Goal: Task Accomplishment & Management: Manage account settings

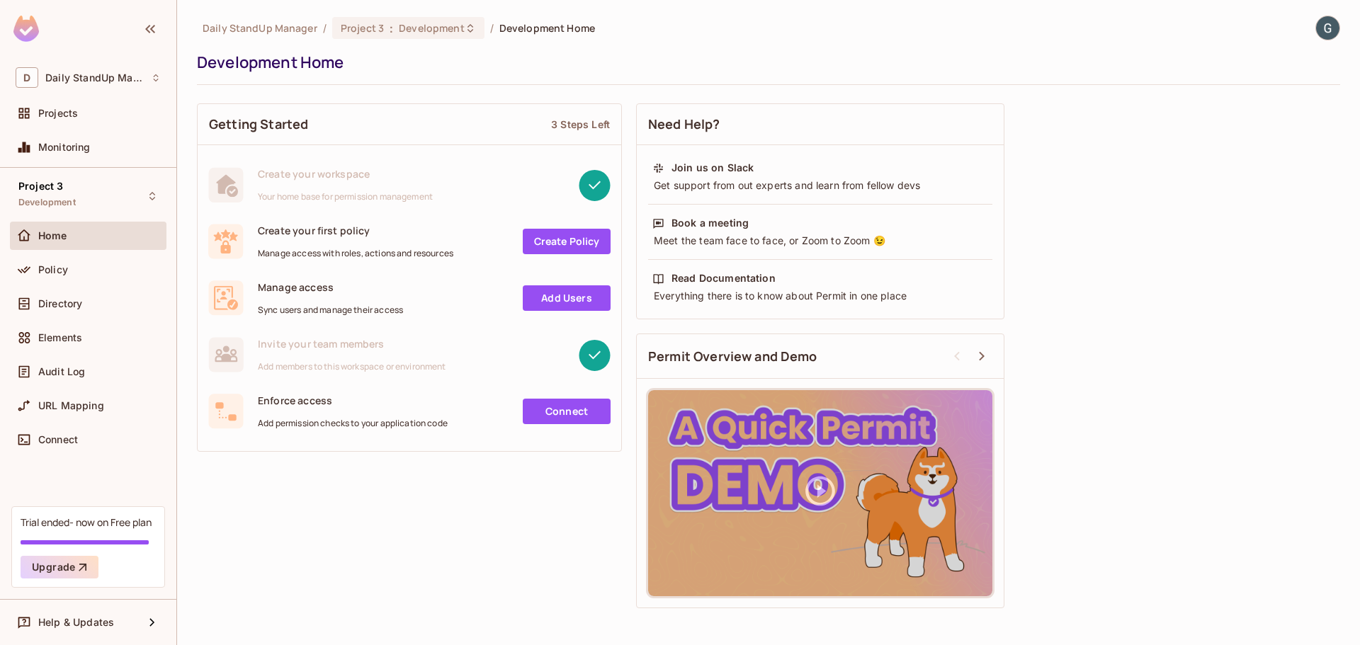
click at [671, 57] on div "Development Home" at bounding box center [765, 62] width 1136 height 21
click at [63, 108] on span "Projects" at bounding box center [58, 113] width 40 height 11
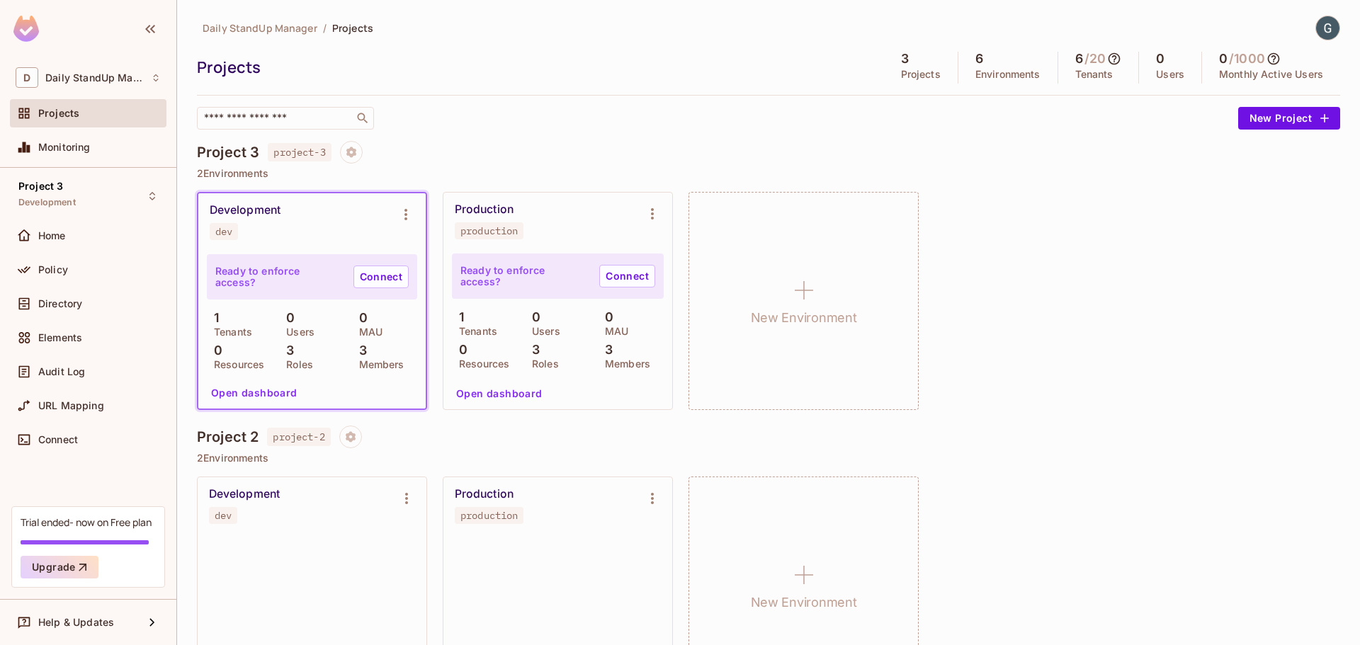
click at [652, 149] on div "Project 3 project-3" at bounding box center [768, 152] width 1143 height 23
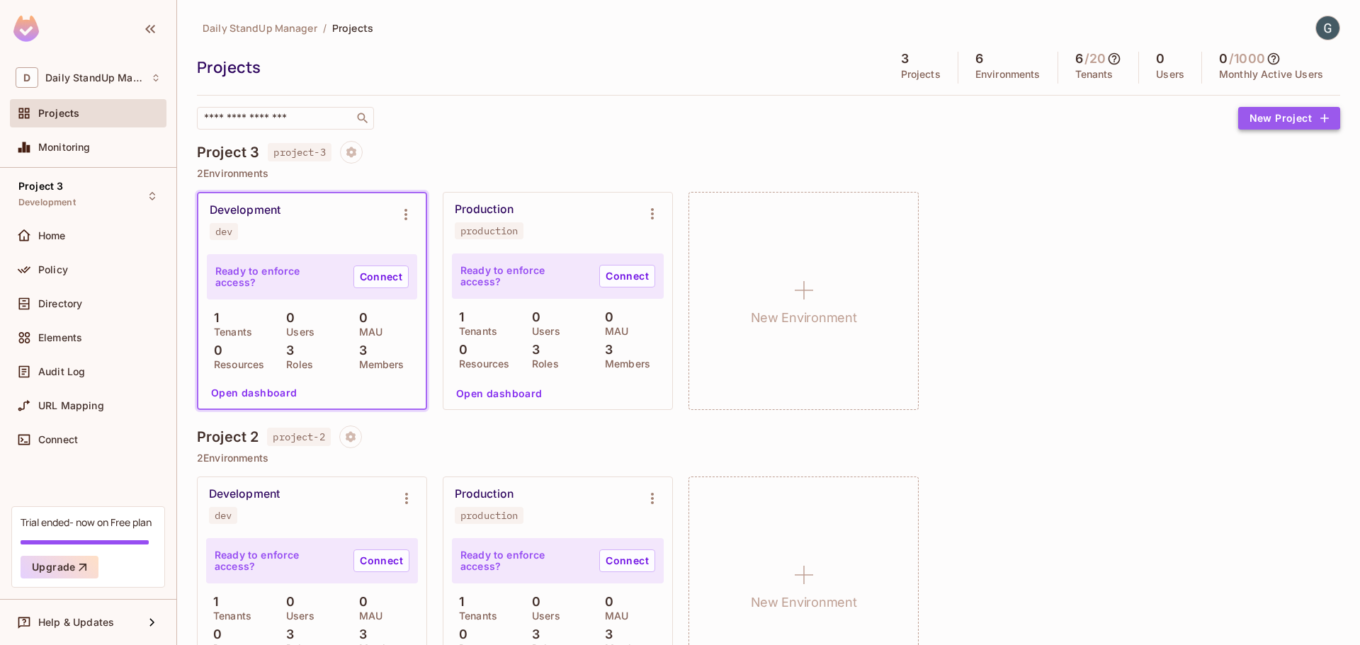
click at [1262, 113] on button "New Project" at bounding box center [1289, 118] width 102 height 23
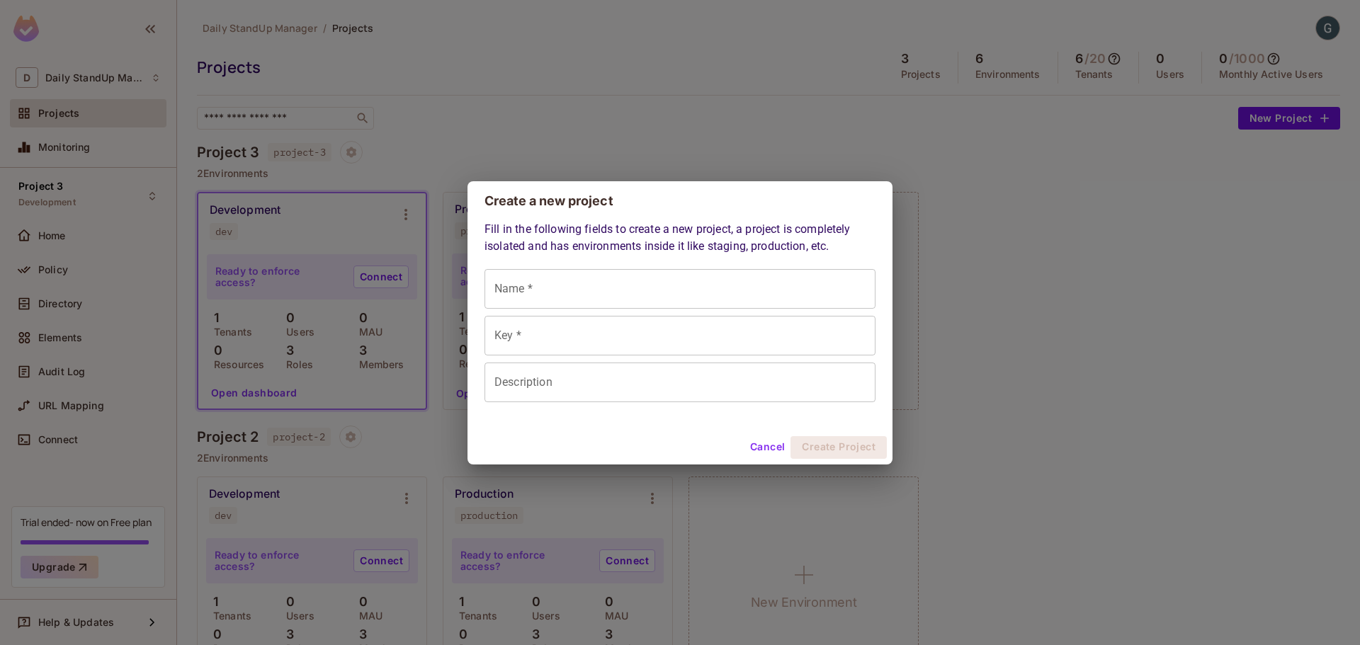
click at [775, 444] on button "Cancel" at bounding box center [767, 447] width 46 height 23
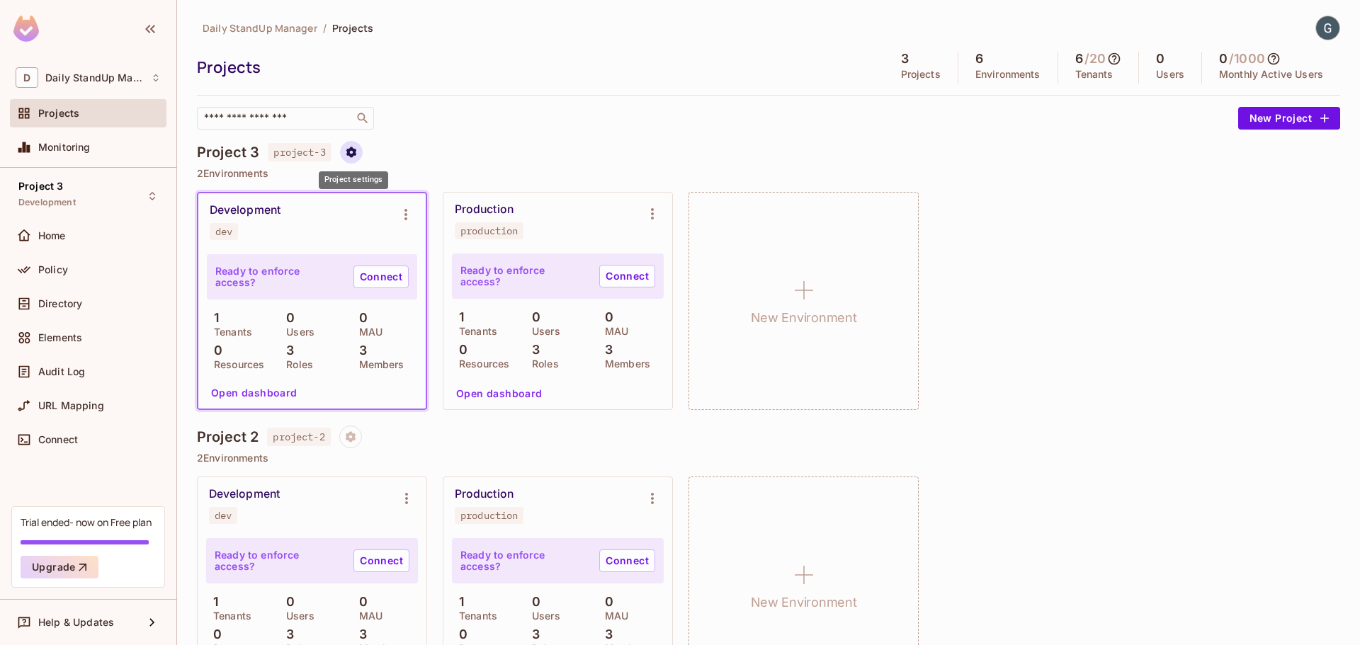
click at [349, 157] on icon "Project settings" at bounding box center [351, 152] width 13 height 13
click at [439, 210] on div "Edit Project" at bounding box center [420, 206] width 56 height 14
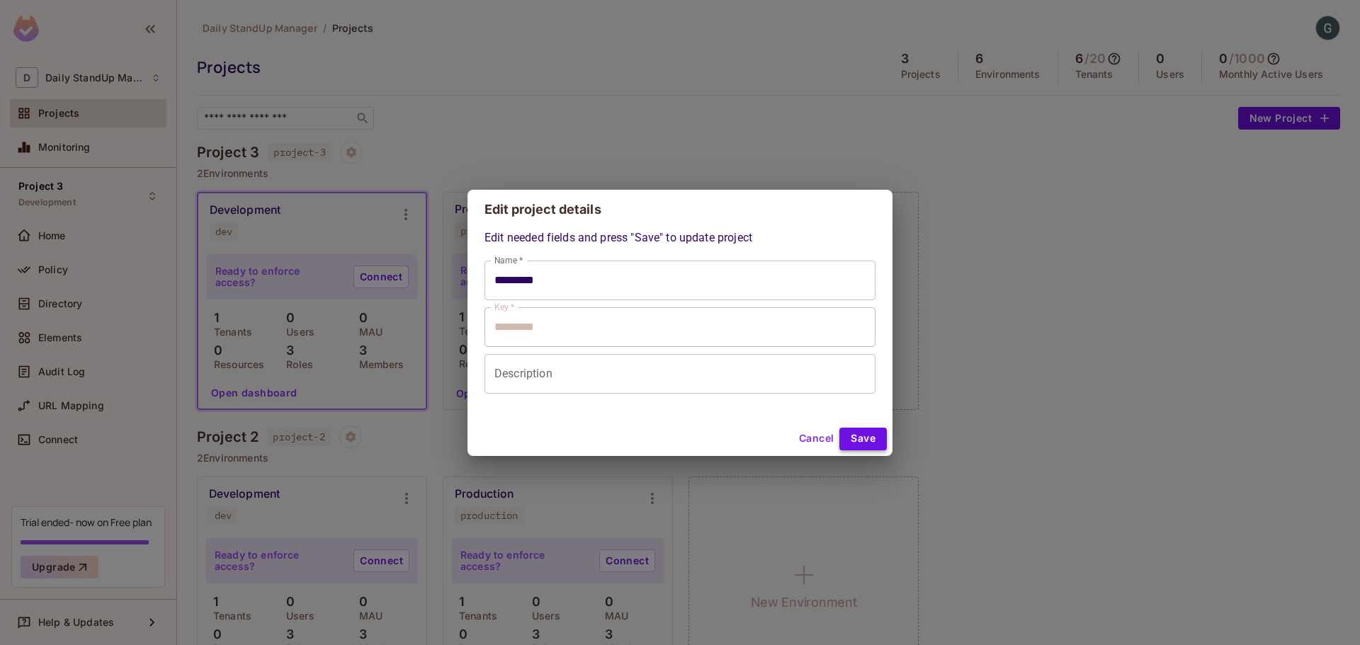
click at [863, 443] on button "Save" at bounding box center [862, 439] width 47 height 23
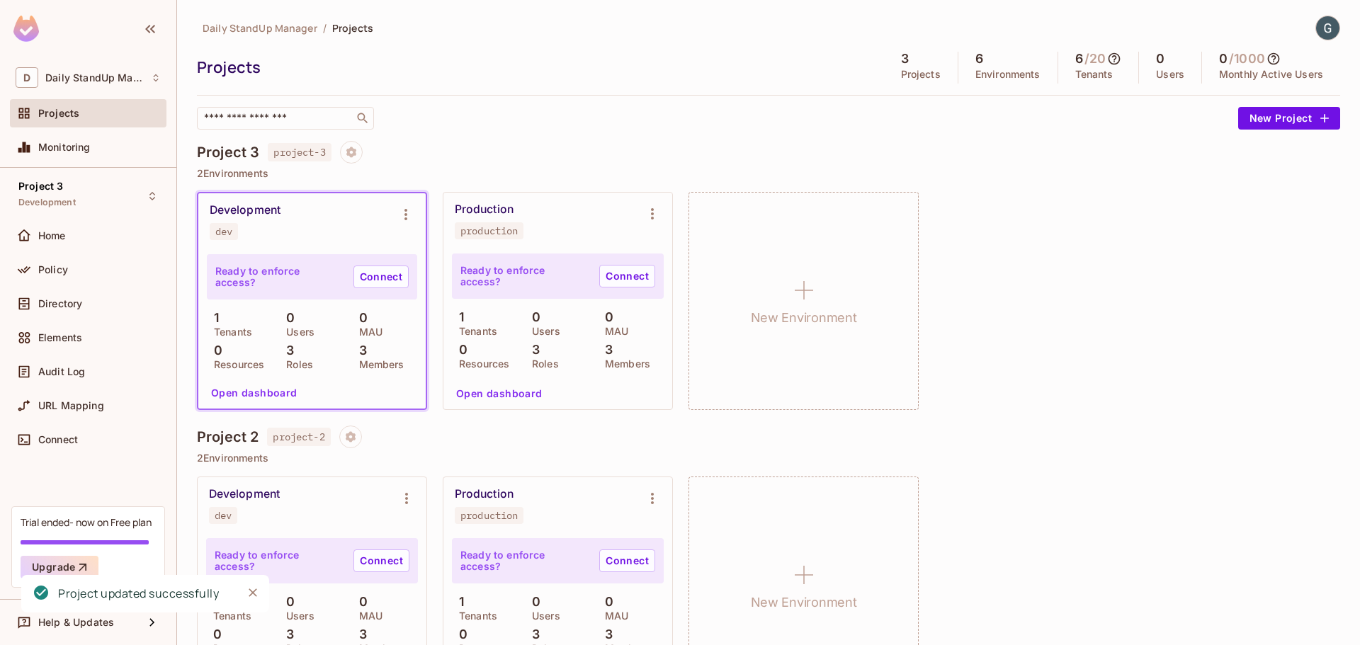
click at [652, 74] on div "Projects" at bounding box center [537, 67] width 680 height 21
click at [108, 148] on div "Monitoring" at bounding box center [99, 147] width 123 height 11
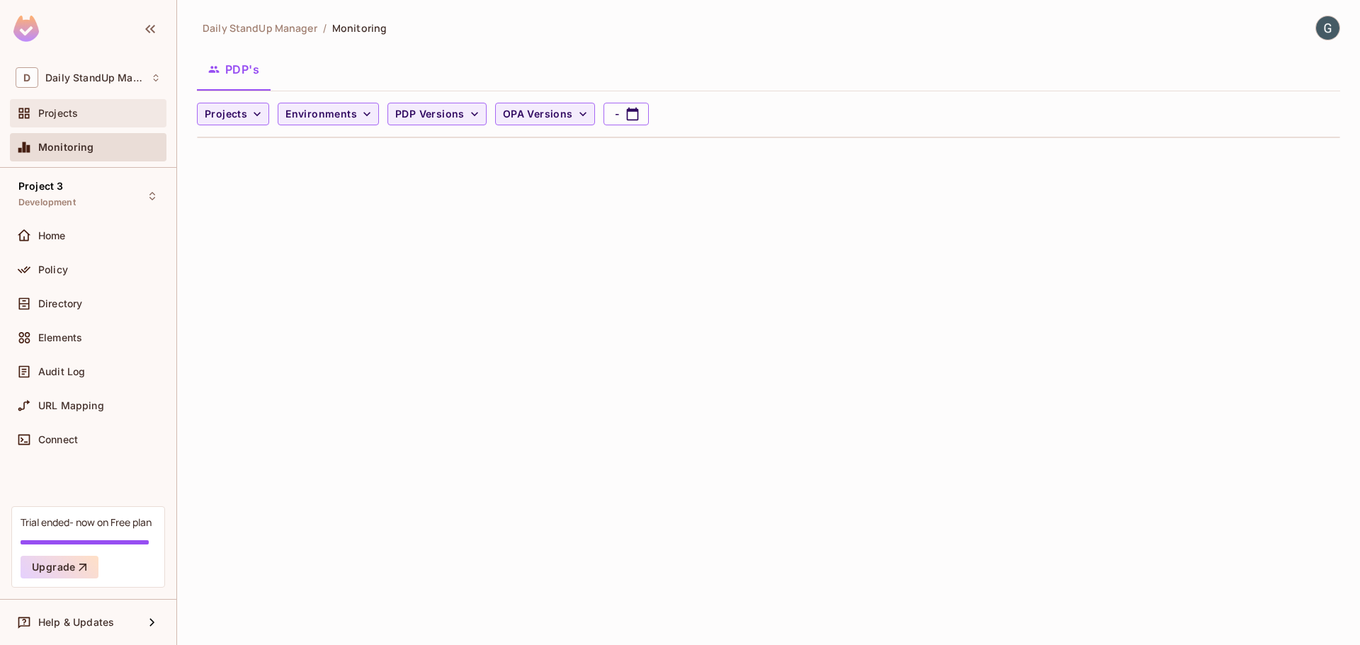
click at [94, 122] on div "Projects" at bounding box center [88, 113] width 145 height 17
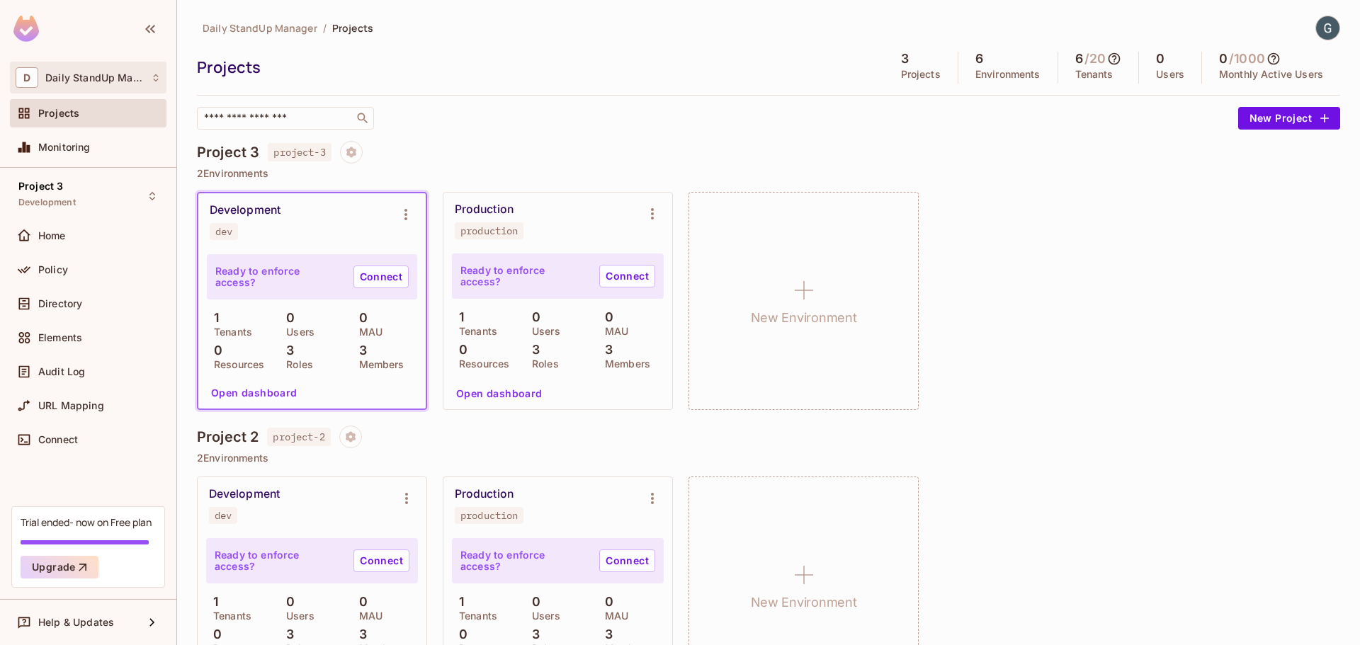
click at [96, 86] on div "D Daily StandUp Manager" at bounding box center [88, 77] width 145 height 21
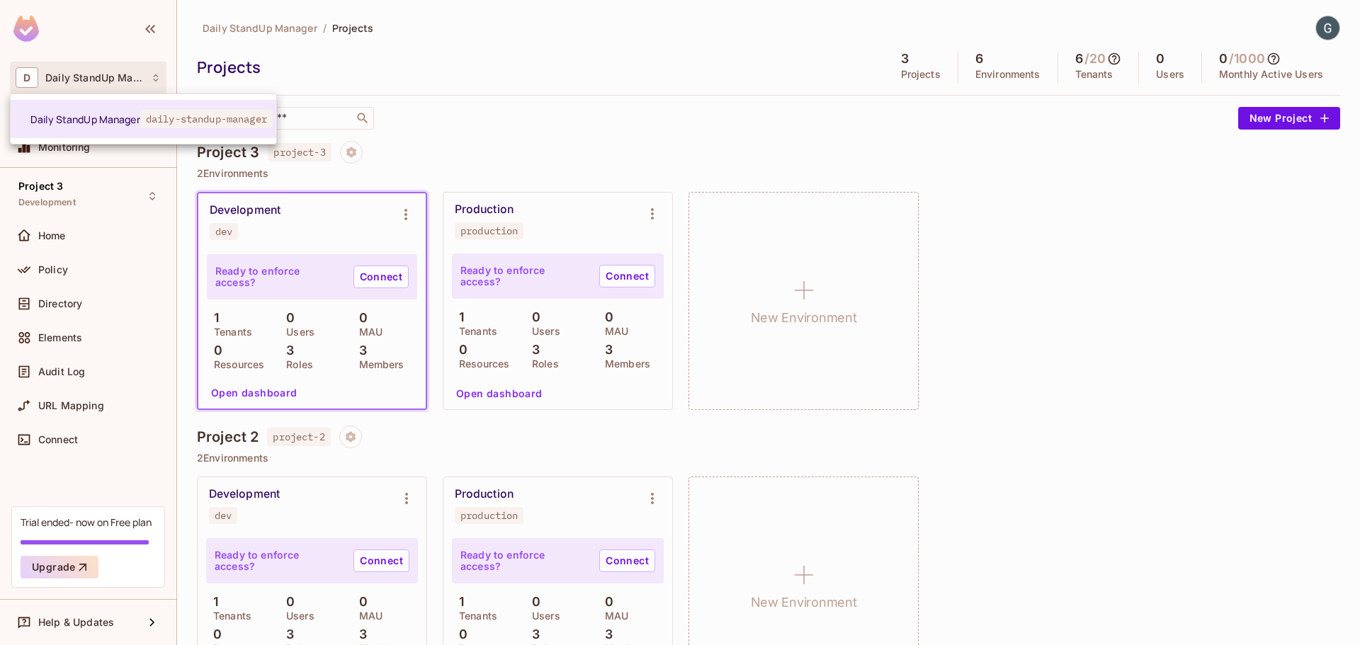
click at [518, 81] on div at bounding box center [680, 322] width 1360 height 645
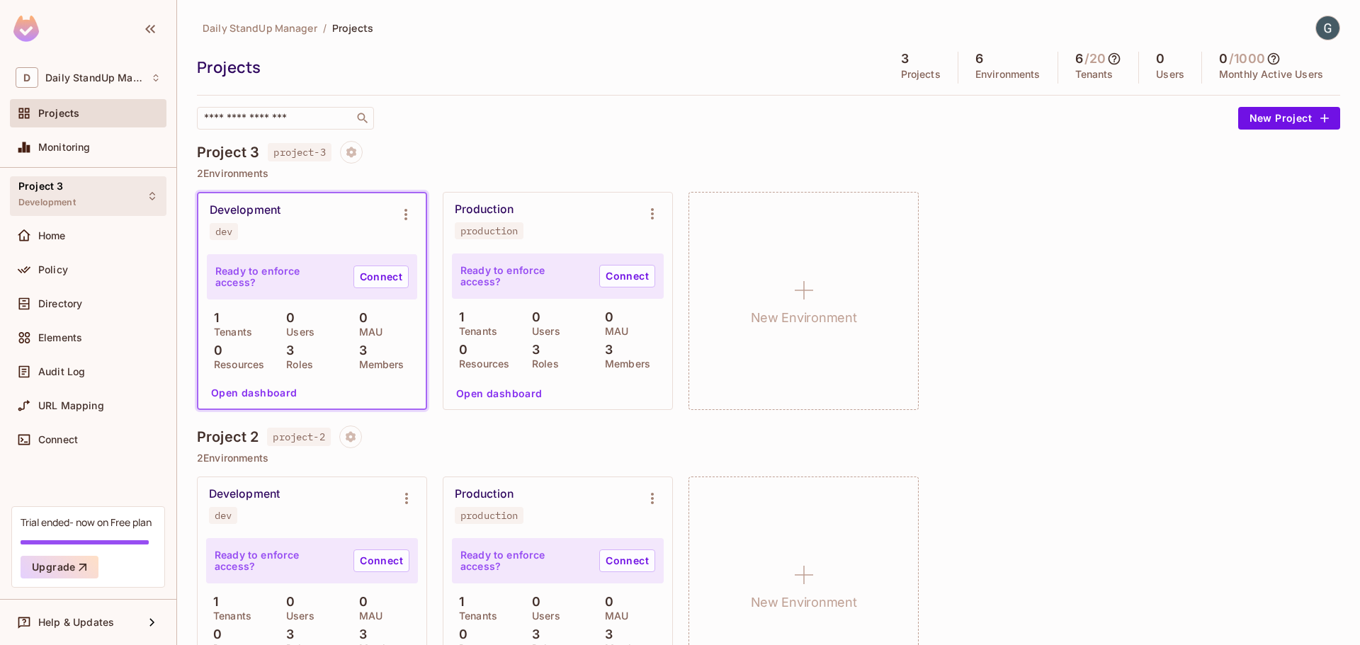
click at [80, 196] on div "Project 3 Development" at bounding box center [88, 195] width 157 height 39
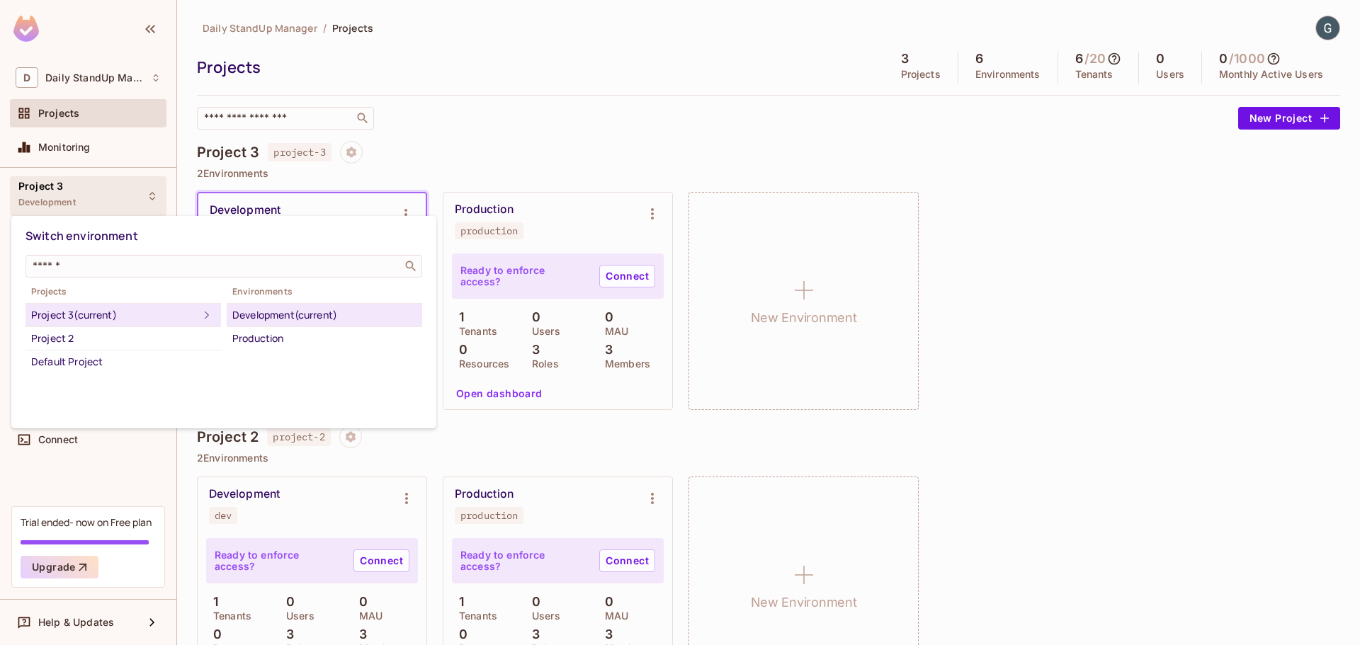
click at [720, 96] on div at bounding box center [680, 322] width 1360 height 645
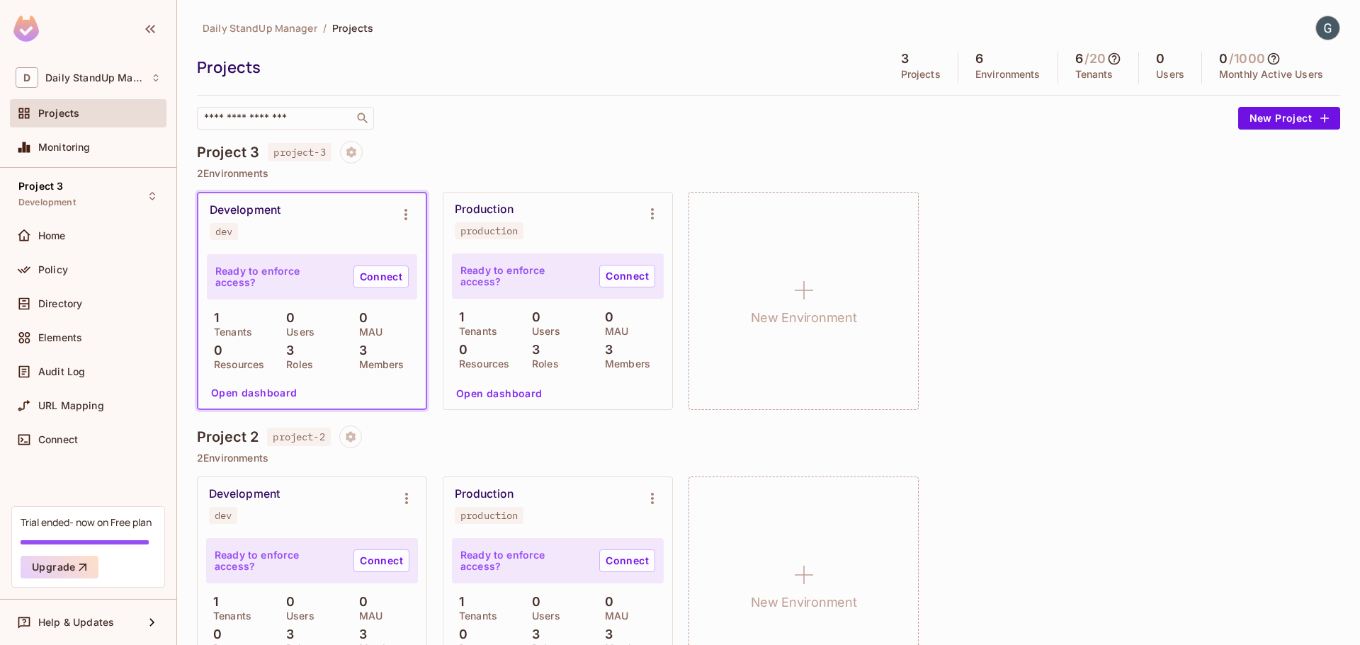
click at [1159, 286] on div "Development dev Ready to enforce access? Connect 1 Tenants 0 Users 0 MAU 0 Reso…" at bounding box center [768, 301] width 1143 height 218
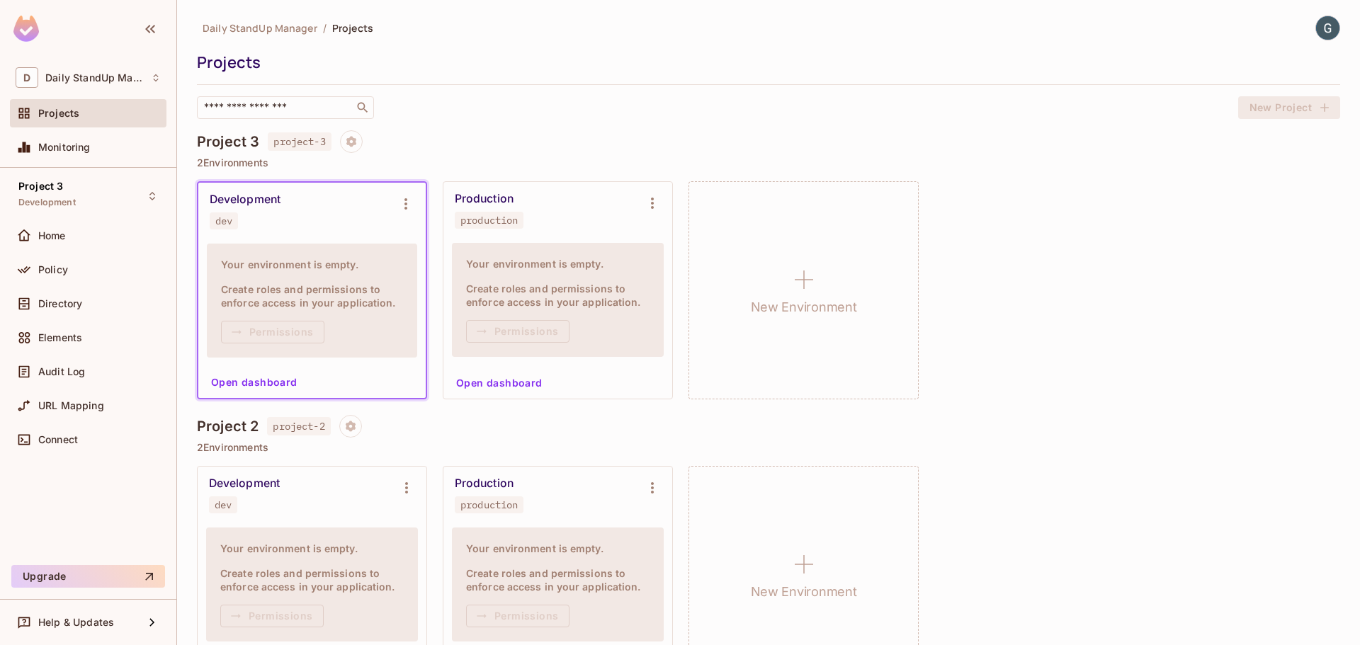
click at [558, 234] on div "Production production" at bounding box center [557, 210] width 229 height 57
click at [653, 206] on icon "Environment settings" at bounding box center [652, 203] width 17 height 17
click at [706, 264] on ul "production Copy API Key Rotate API Key Edit Environment Delete Environment" at bounding box center [726, 296] width 148 height 159
drag, startPoint x: 652, startPoint y: 138, endPoint x: 443, endPoint y: 132, distance: 209.1
click at [650, 138] on div at bounding box center [680, 322] width 1360 height 645
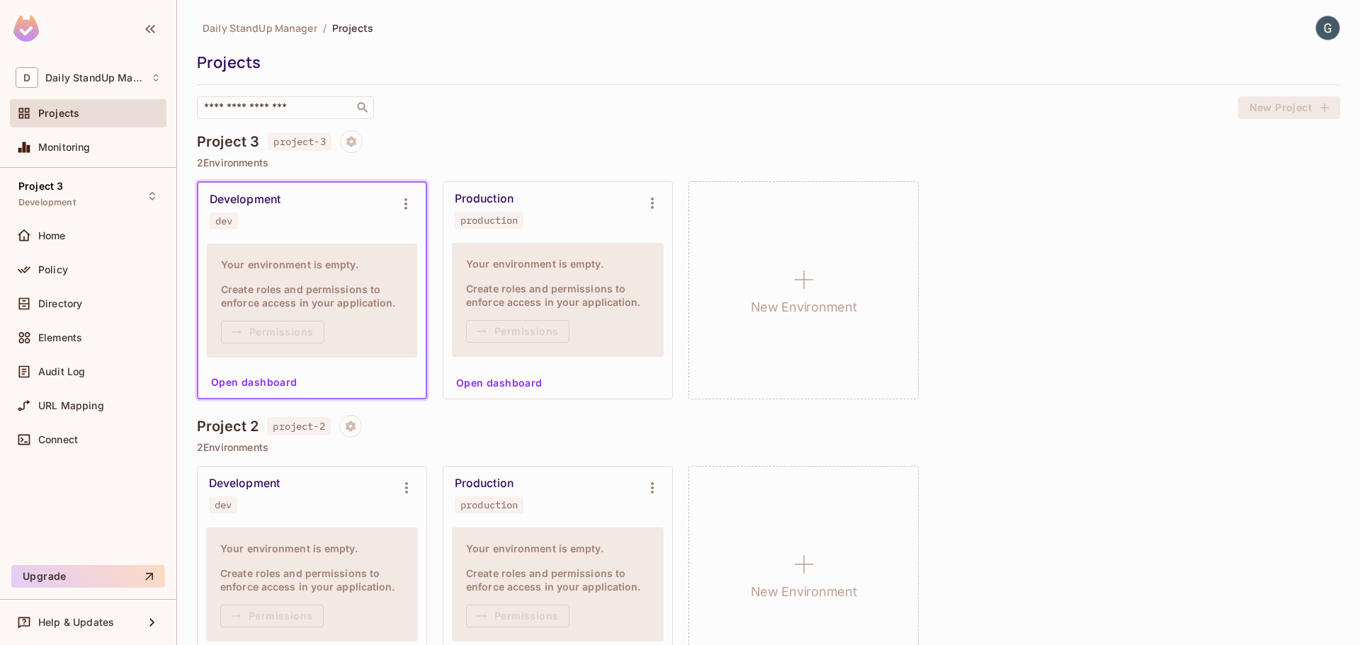
click at [344, 130] on div at bounding box center [351, 141] width 23 height 23
click at [307, 130] on div "Project 3 project-3" at bounding box center [768, 141] width 1143 height 23
click at [350, 144] on icon "Project settings" at bounding box center [351, 141] width 10 height 11
click at [591, 140] on div at bounding box center [680, 322] width 1360 height 645
click at [352, 134] on button "Project settings" at bounding box center [351, 141] width 23 height 23
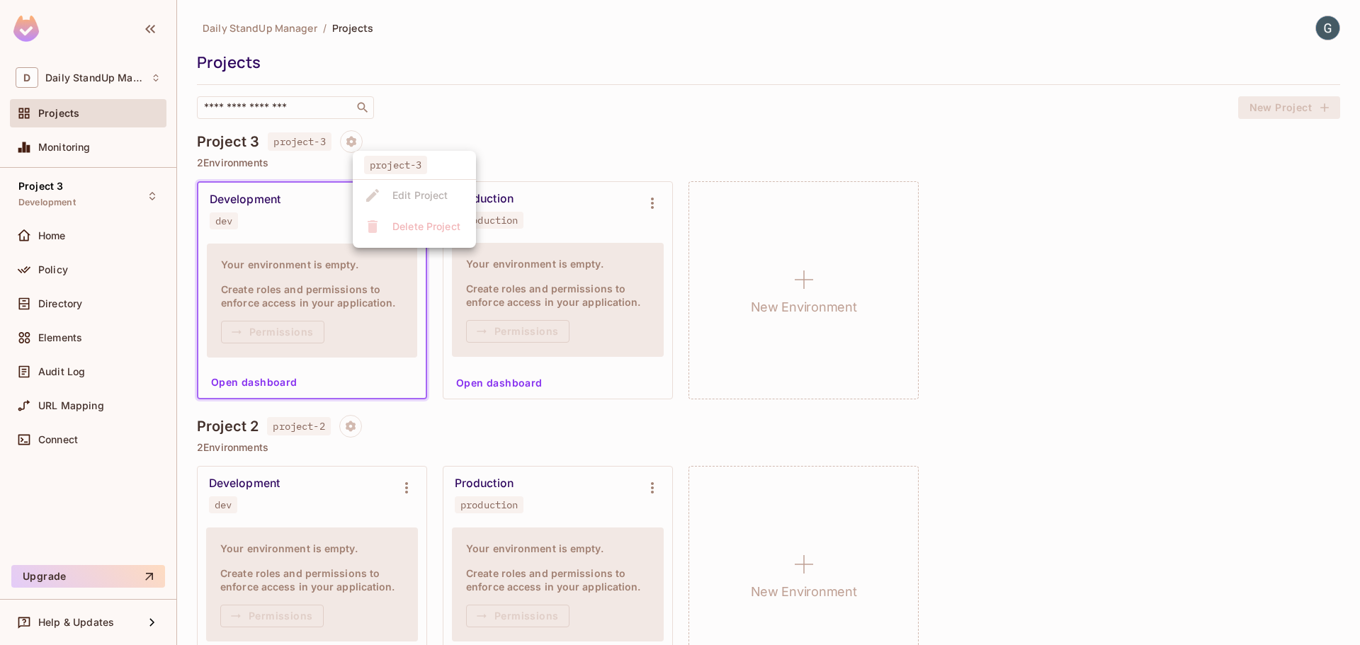
click at [378, 213] on ul "project-3 Edit Project Delete Project" at bounding box center [414, 199] width 123 height 97
click at [402, 224] on ul "project-3 Edit Project Delete Project" at bounding box center [414, 199] width 123 height 97
drag, startPoint x: 403, startPoint y: 224, endPoint x: 594, endPoint y: 138, distance: 209.6
click at [404, 224] on ul "project-3 Edit Project Delete Project" at bounding box center [414, 199] width 123 height 97
click at [676, 106] on div at bounding box center [680, 322] width 1360 height 645
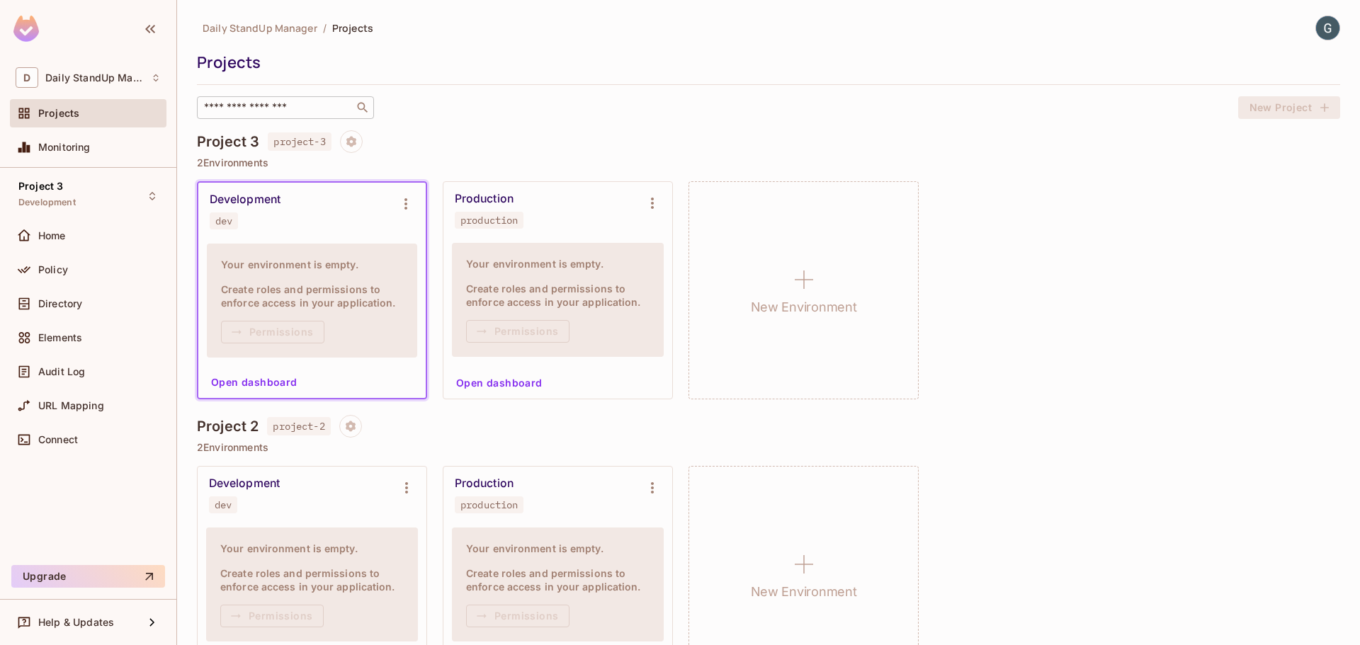
click at [300, 97] on div "​" at bounding box center [285, 107] width 177 height 23
click at [356, 144] on icon "Project settings" at bounding box center [351, 141] width 10 height 11
click at [720, 132] on div at bounding box center [680, 322] width 1360 height 645
click at [650, 206] on icon "Environment settings" at bounding box center [652, 203] width 17 height 17
click at [702, 269] on ul "production Copy API Key Rotate API Key Edit Environment Delete Environment" at bounding box center [726, 296] width 148 height 159
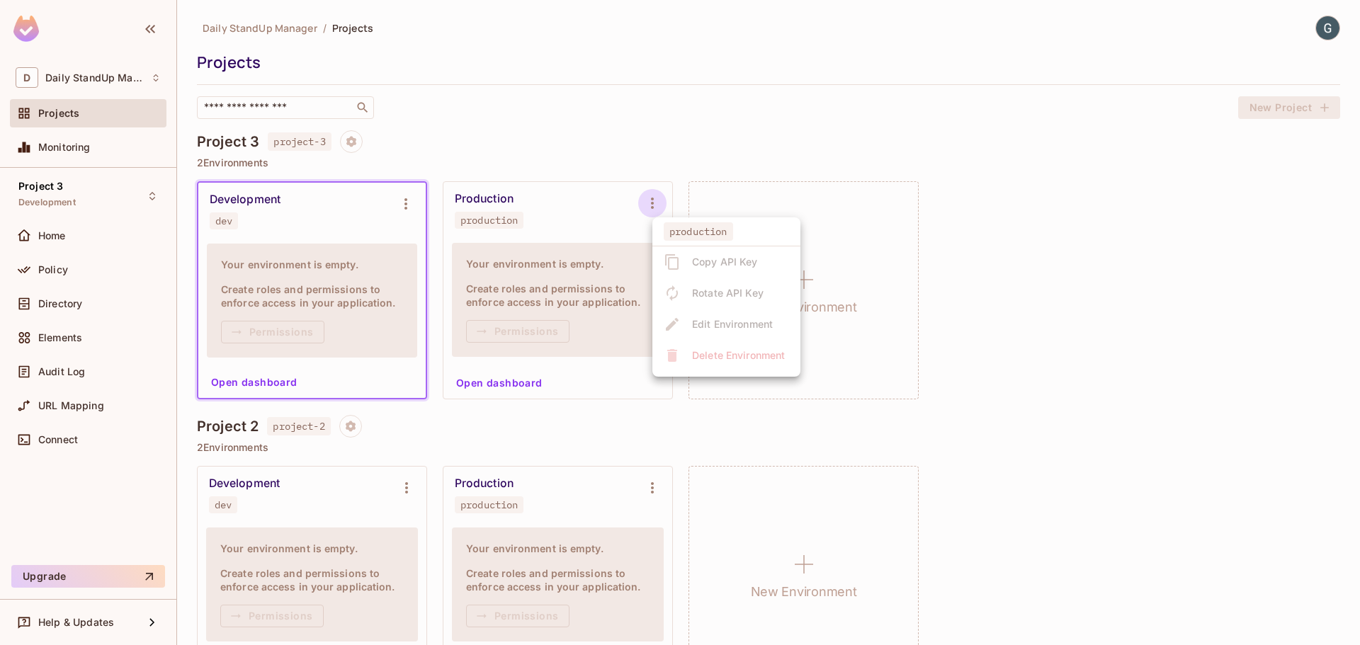
click at [679, 312] on ul "production Copy API Key Rotate API Key Edit Environment Delete Environment" at bounding box center [726, 296] width 148 height 159
click at [51, 172] on div at bounding box center [680, 322] width 1360 height 645
click at [62, 203] on span "Development" at bounding box center [46, 202] width 57 height 11
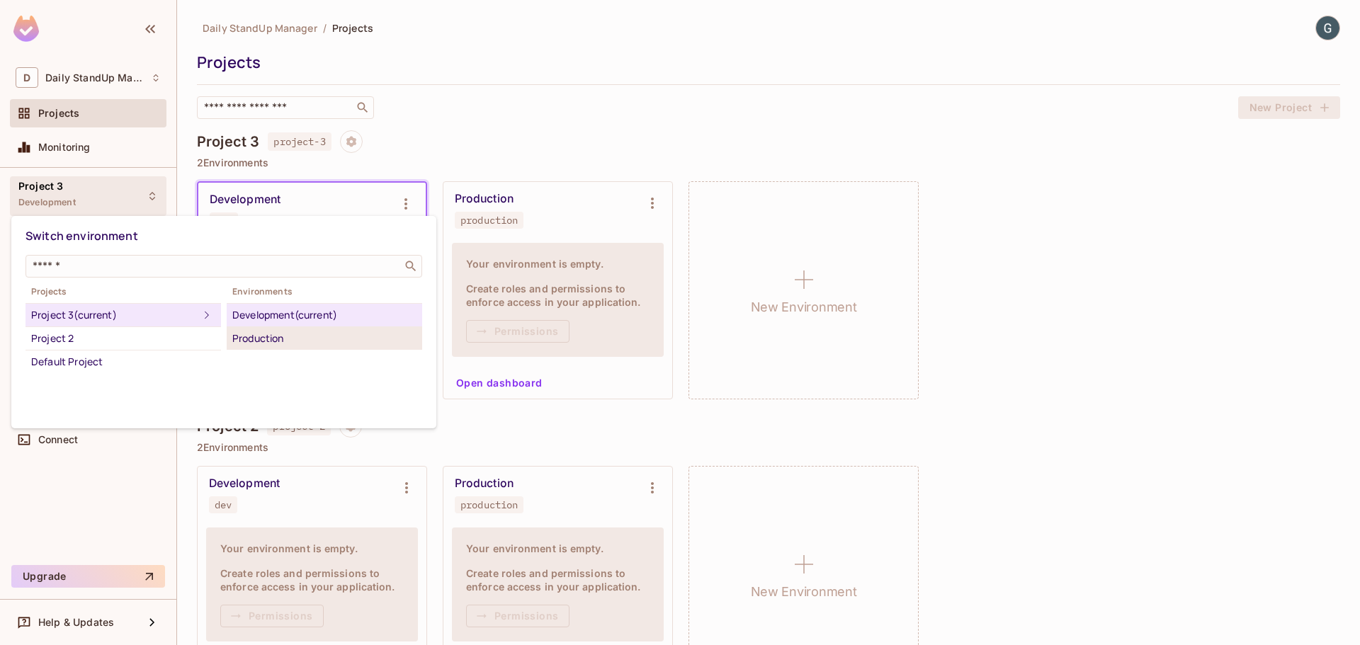
click at [266, 341] on div "Production" at bounding box center [324, 338] width 184 height 17
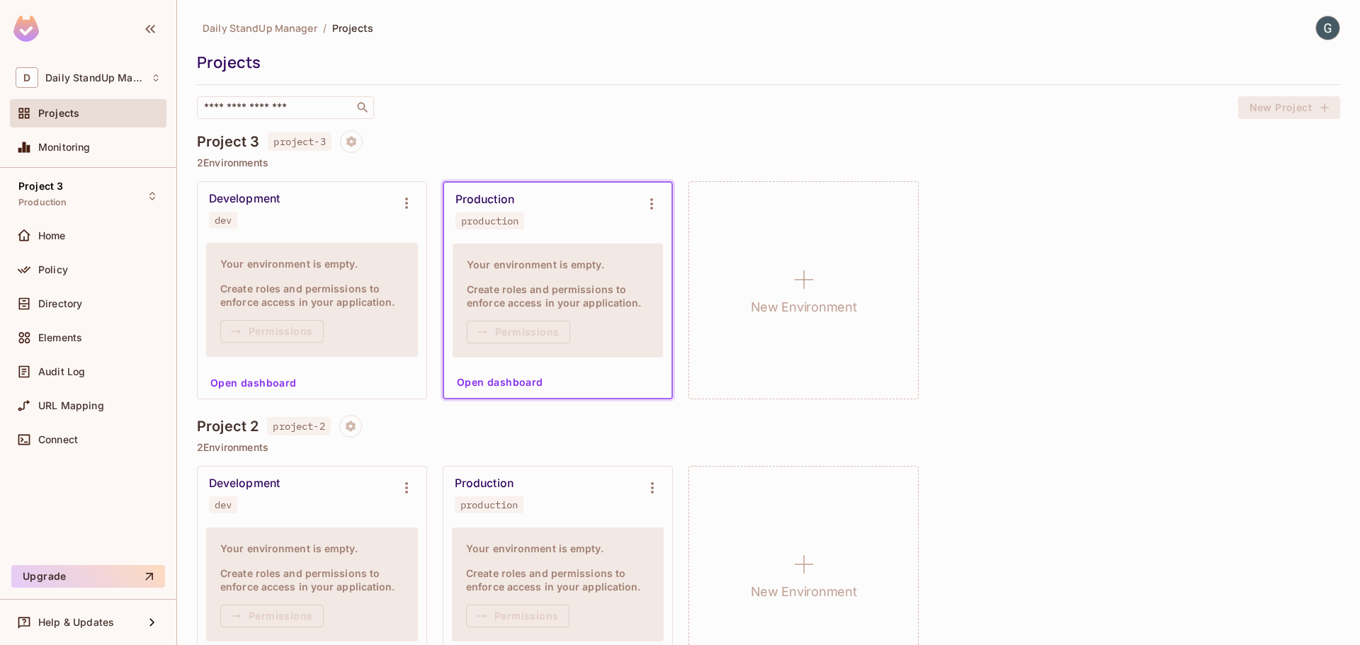
click at [229, 222] on div "dev" at bounding box center [223, 220] width 17 height 11
click at [303, 225] on div "Development dev" at bounding box center [300, 210] width 183 height 37
click at [766, 281] on div "New Environment" at bounding box center [804, 290] width 230 height 218
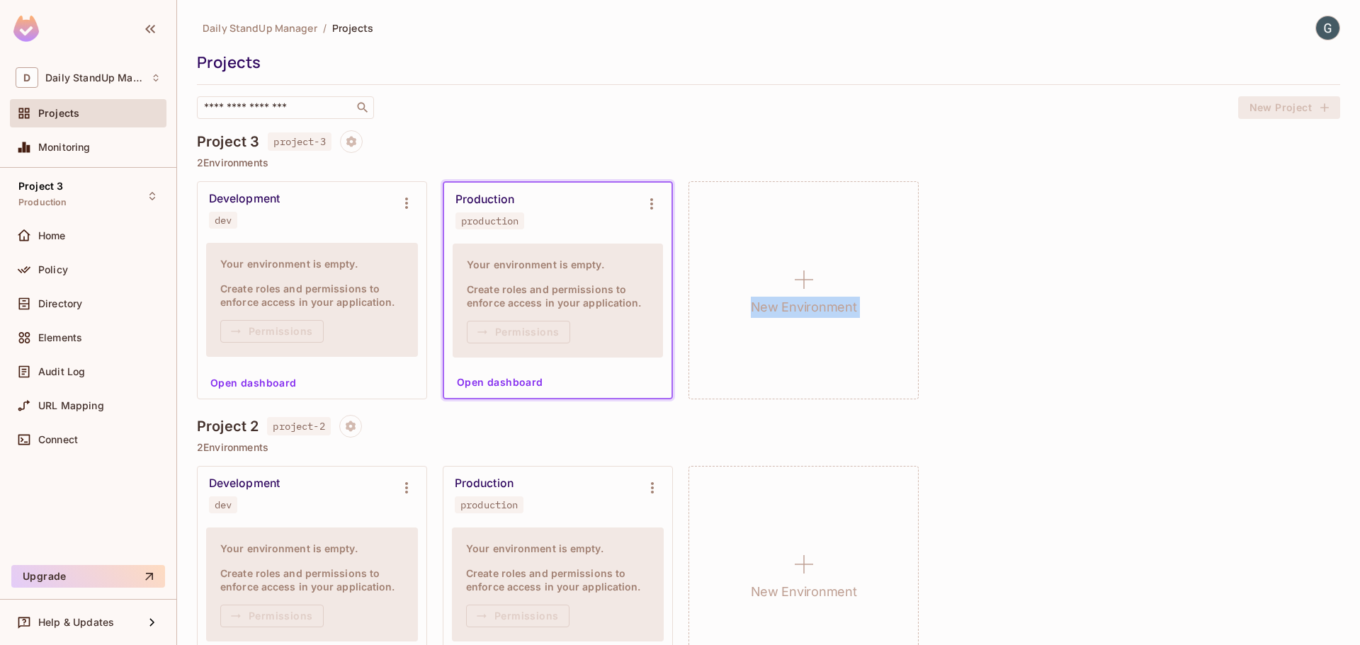
copy div "New Environment"
click at [497, 381] on button "Open dashboard" at bounding box center [500, 382] width 98 height 23
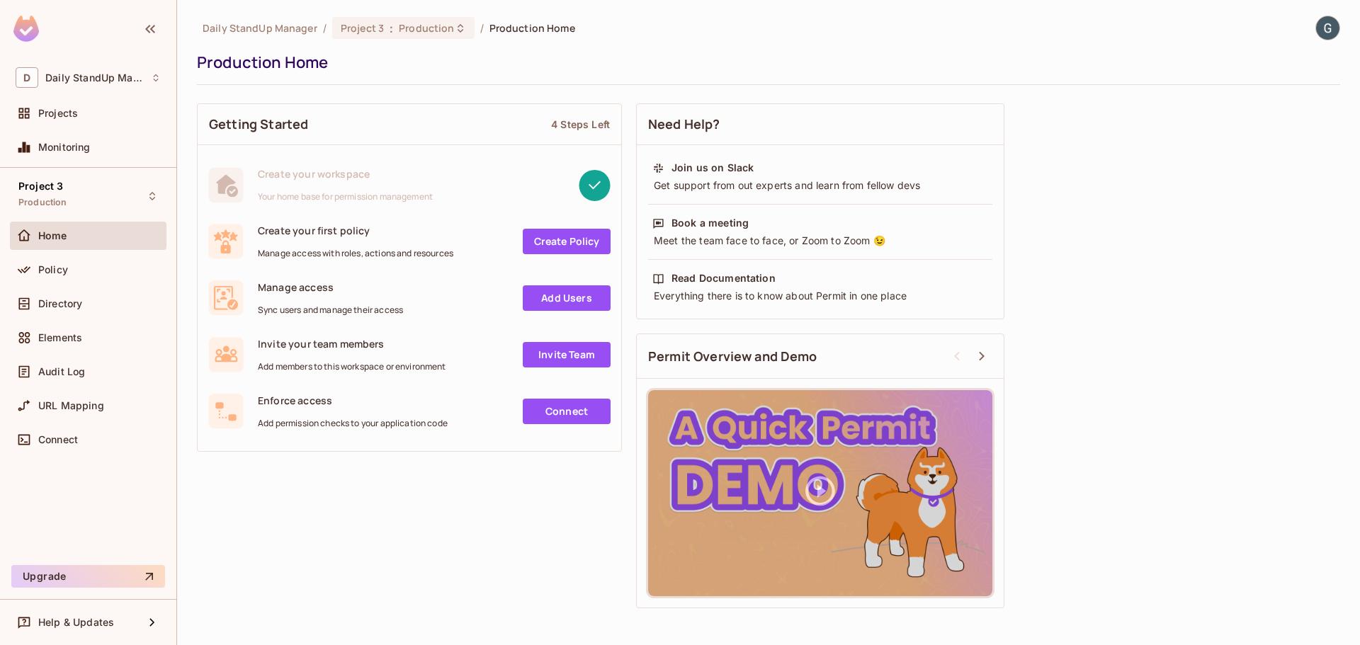
click at [568, 247] on link "Create Policy" at bounding box center [567, 242] width 88 height 26
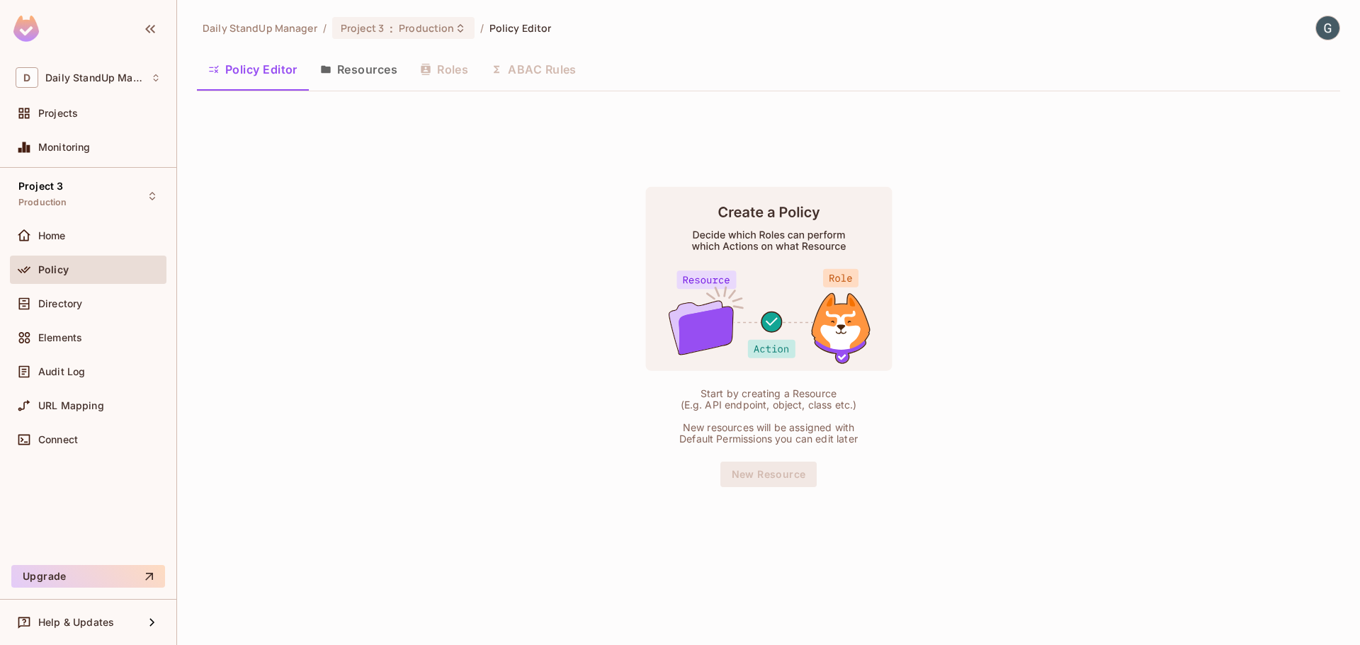
drag, startPoint x: 471, startPoint y: 289, endPoint x: 466, endPoint y: 281, distance: 9.2
click at [468, 283] on div "Start by creating a Resource (E.g. API endpoint, object, class etc.) New resour…" at bounding box center [768, 337] width 1143 height 468
click at [79, 120] on div "Projects" at bounding box center [88, 113] width 145 height 17
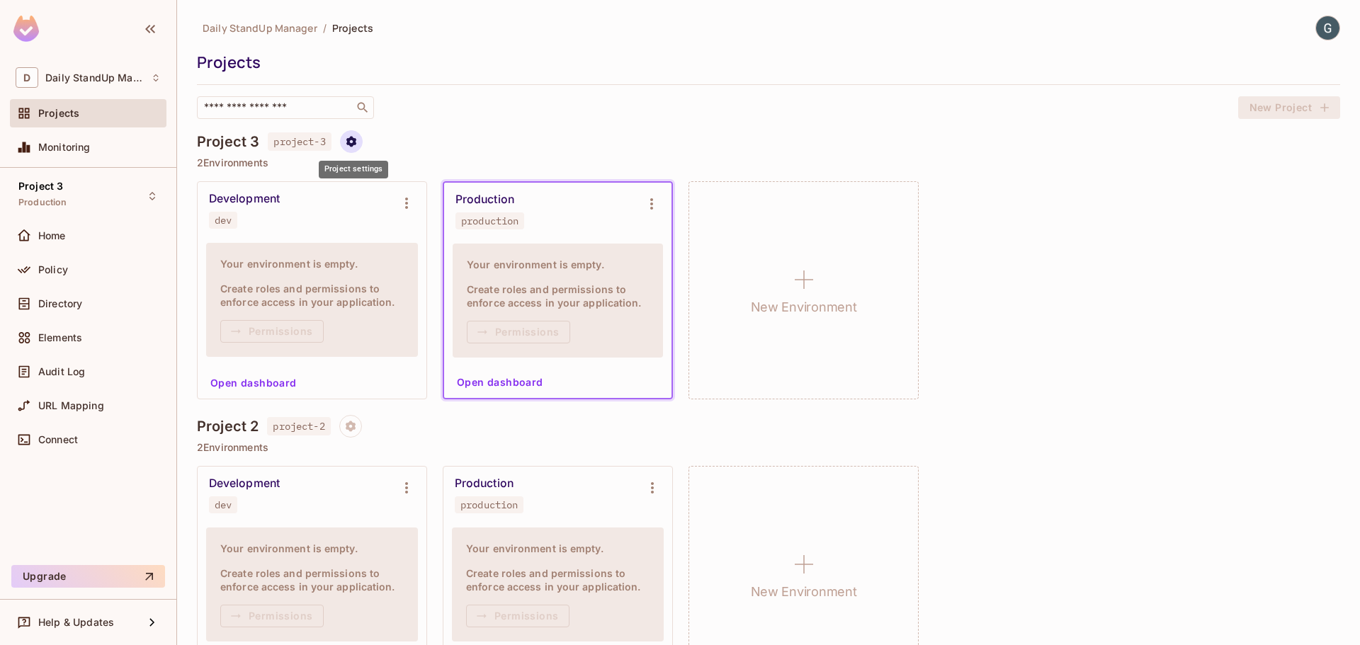
click at [356, 142] on icon "Project settings" at bounding box center [351, 141] width 10 height 11
click at [421, 202] on ul "project-3 Edit Project Delete Project" at bounding box center [414, 199] width 123 height 97
click at [667, 106] on div at bounding box center [680, 322] width 1360 height 645
click at [364, 168] on p "2 Environments" at bounding box center [768, 162] width 1143 height 11
click at [351, 140] on icon "Project settings" at bounding box center [351, 141] width 10 height 11
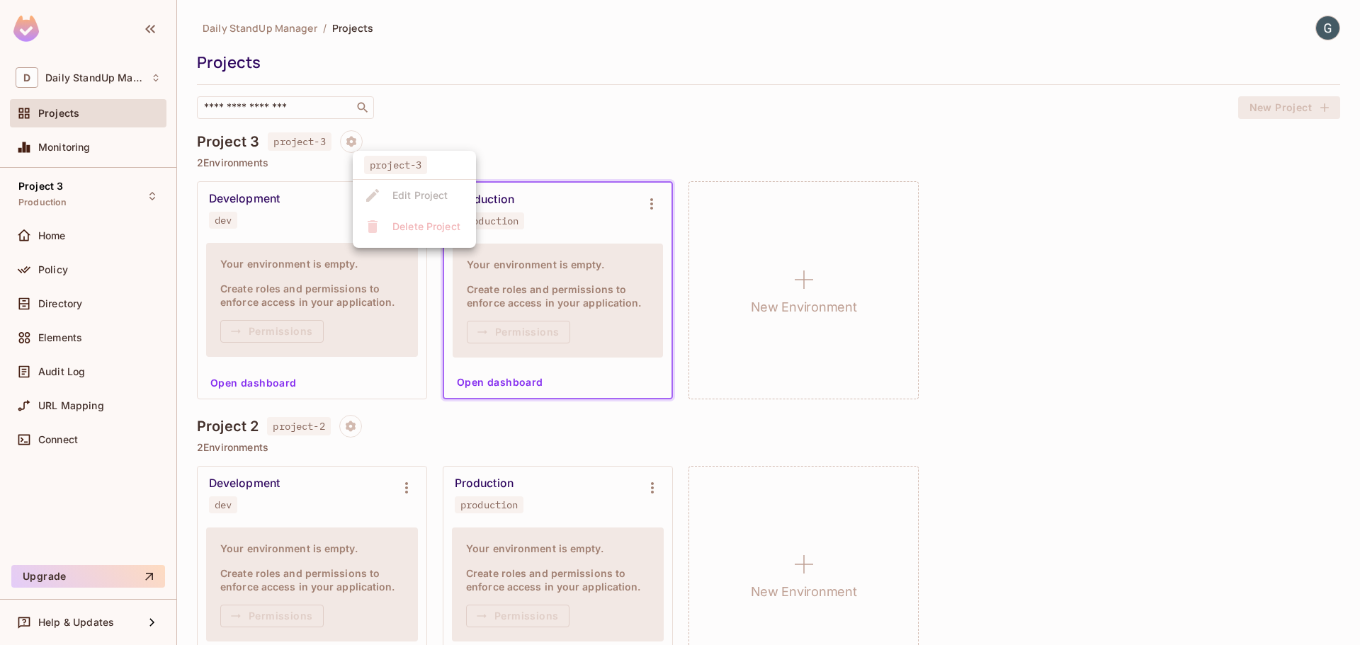
click at [386, 225] on ul "project-3 Edit Project Delete Project" at bounding box center [414, 199] width 123 height 97
click at [645, 147] on div at bounding box center [680, 322] width 1360 height 645
click at [463, 148] on div "Project 3 project-3" at bounding box center [768, 141] width 1143 height 23
click at [319, 118] on div "​" at bounding box center [285, 107] width 177 height 23
click at [569, 127] on div "Daily StandUp Manager / Projects Projects ​ New Project Project 3 project-3 2 E…" at bounding box center [768, 500] width 1143 height 969
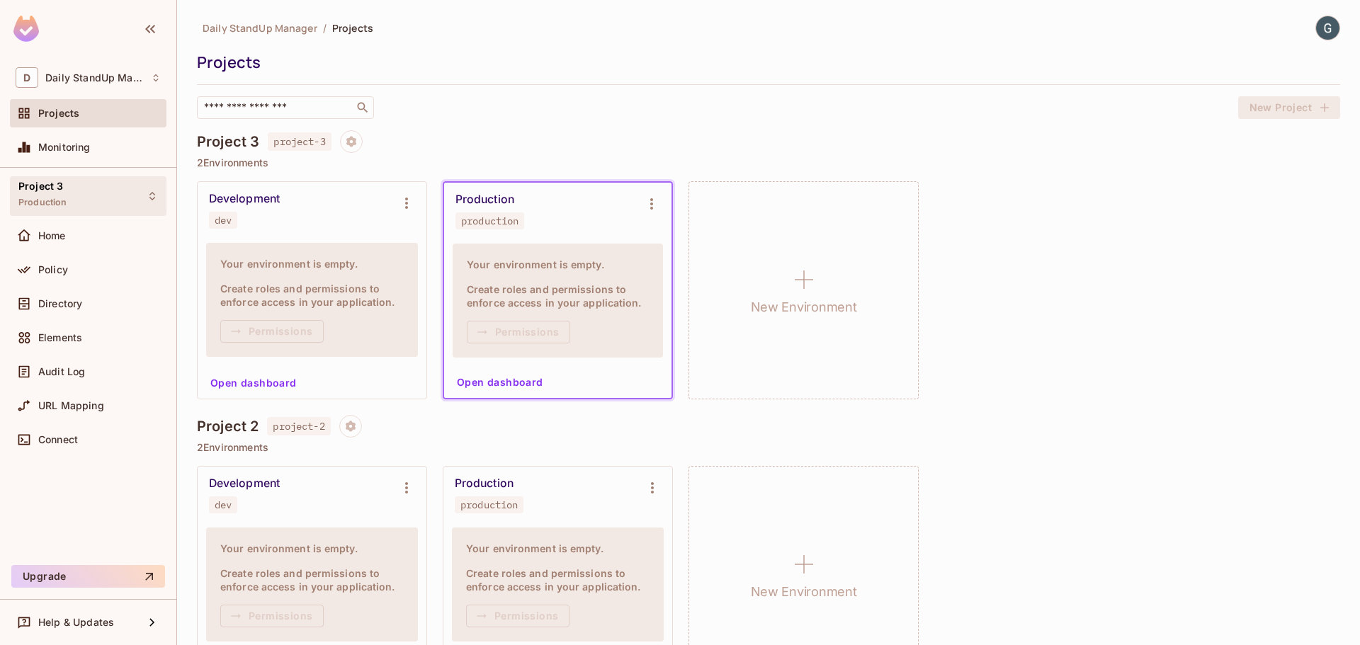
click at [135, 198] on div "Project 3 Production" at bounding box center [88, 195] width 157 height 39
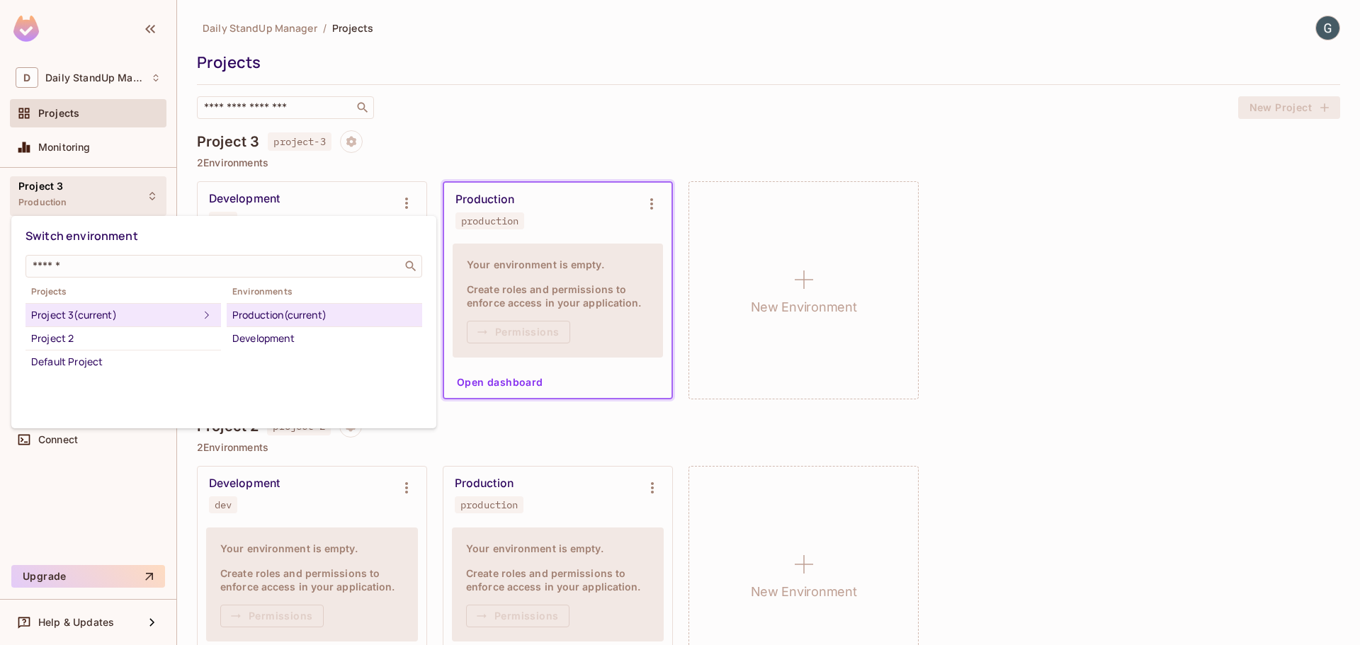
click at [771, 104] on div at bounding box center [680, 322] width 1360 height 645
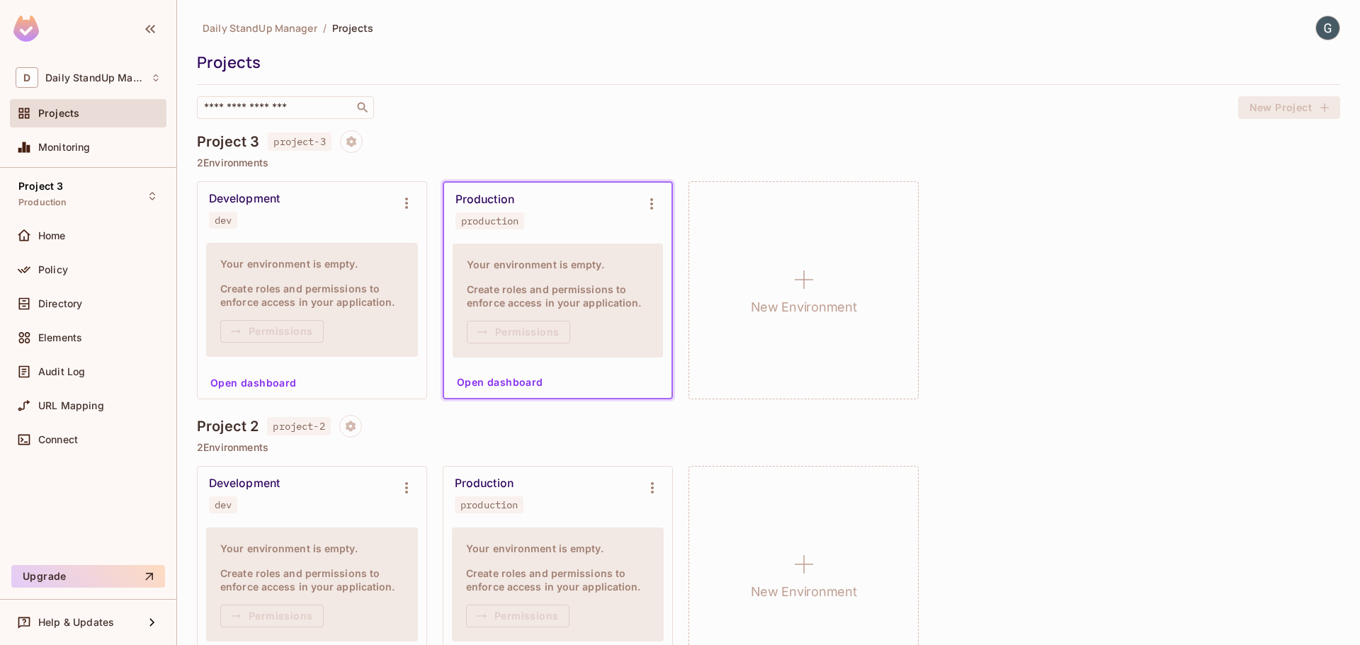
click at [820, 292] on icon at bounding box center [804, 280] width 34 height 34
click at [759, 284] on div "New Environment" at bounding box center [804, 290] width 230 height 218
click at [781, 281] on div "New Environment" at bounding box center [804, 290] width 230 height 218
click at [797, 281] on icon at bounding box center [804, 280] width 34 height 34
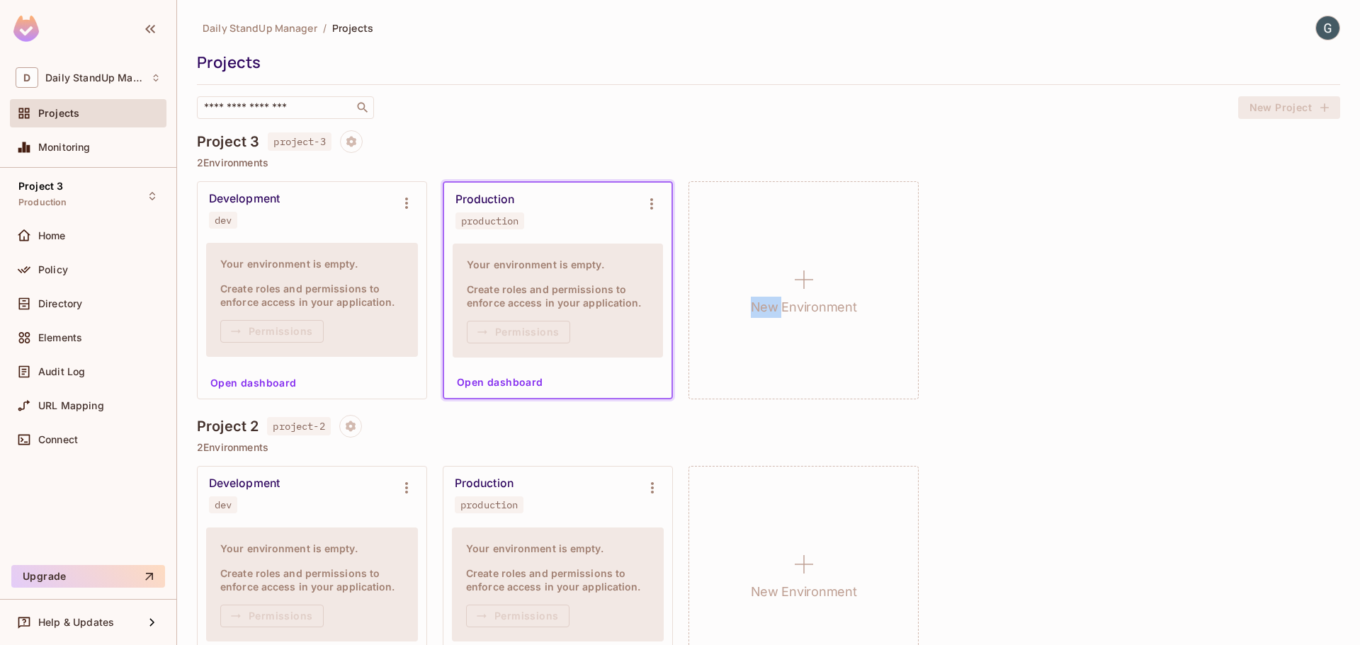
copy h1 "New"
click at [826, 303] on h1 "New Environment" at bounding box center [804, 307] width 106 height 21
click at [819, 278] on icon at bounding box center [804, 280] width 34 height 34
click at [550, 254] on div "Your environment is empty. Create roles and permissions to enforce access in yo…" at bounding box center [558, 301] width 210 height 114
click at [506, 227] on span "production" at bounding box center [489, 221] width 69 height 17
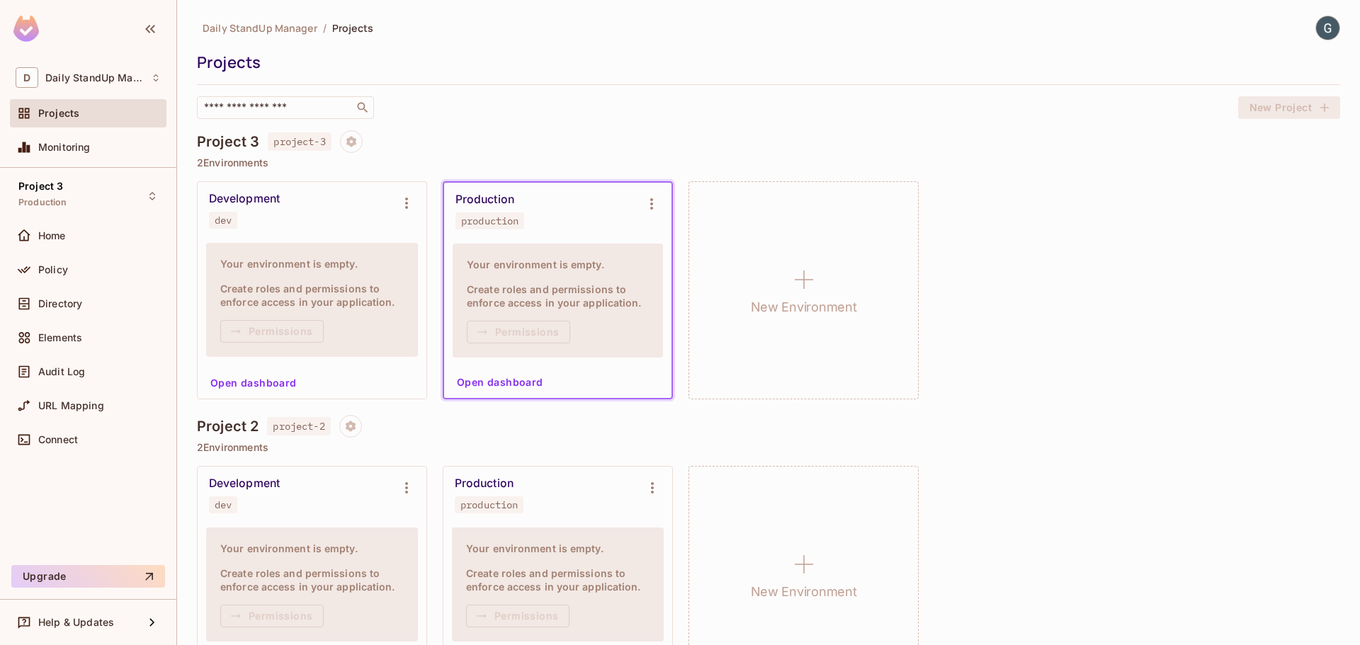
click at [265, 283] on h4 "Create roles and permissions to enforce access in your application." at bounding box center [311, 295] width 183 height 27
click at [632, 289] on h4 "Create roles and permissions to enforce access in your application." at bounding box center [558, 296] width 182 height 27
click at [322, 321] on div "Permissions" at bounding box center [311, 331] width 183 height 23
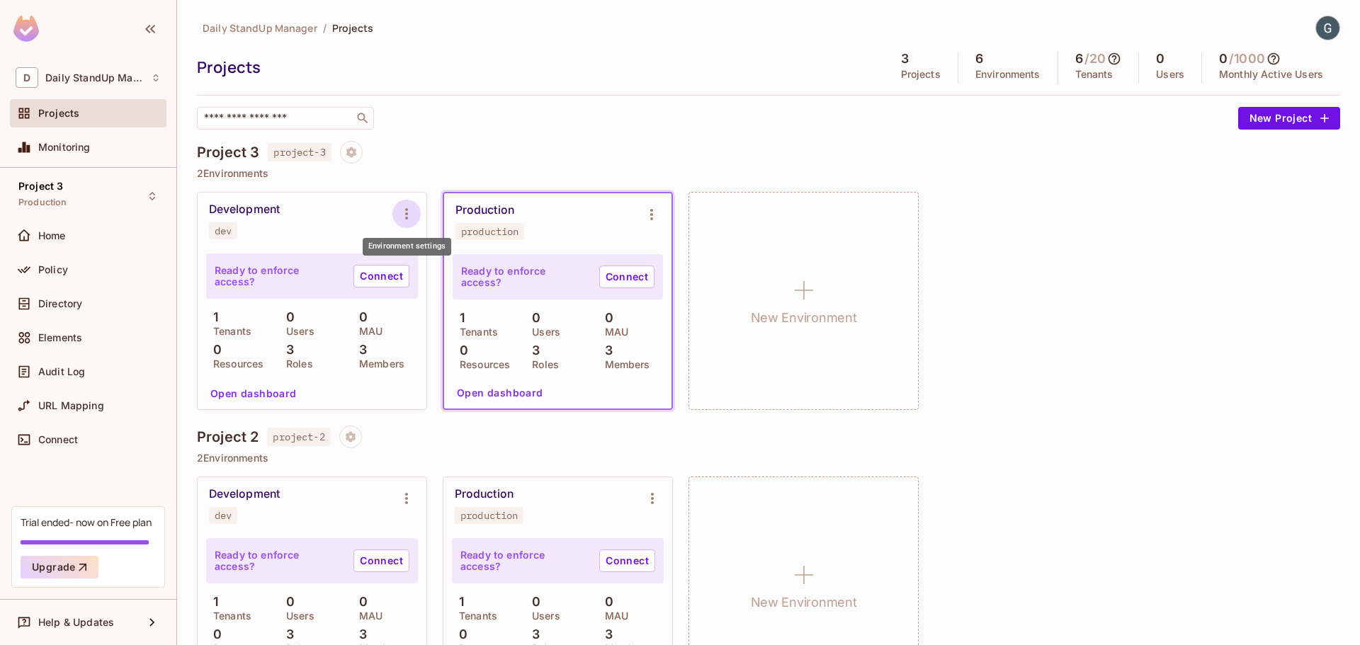
click at [411, 214] on icon "Environment settings" at bounding box center [406, 213] width 17 height 17
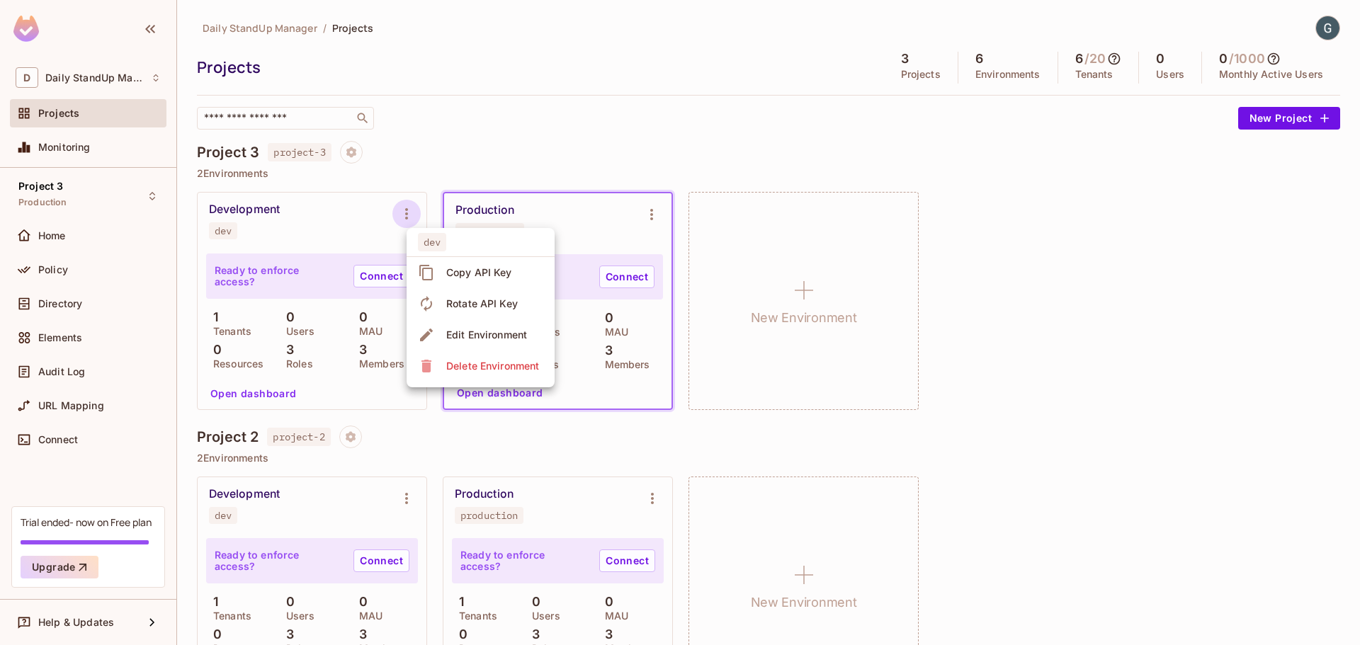
click at [577, 157] on div at bounding box center [680, 322] width 1360 height 645
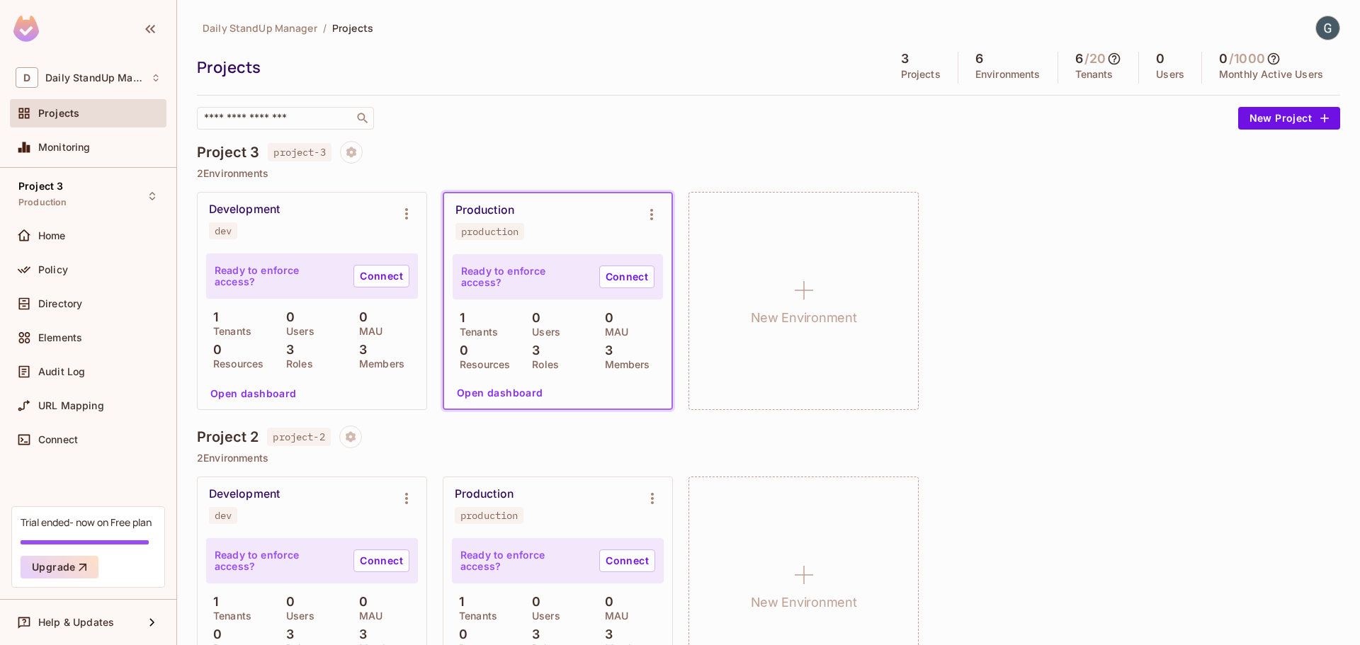
click at [696, 164] on div "Project 3 project-3 2 Environments Development dev Ready to enforce access? Con…" at bounding box center [768, 283] width 1143 height 285
click at [400, 60] on div "Projects" at bounding box center [537, 67] width 680 height 21
click at [409, 212] on icon "Environment settings" at bounding box center [406, 213] width 17 height 17
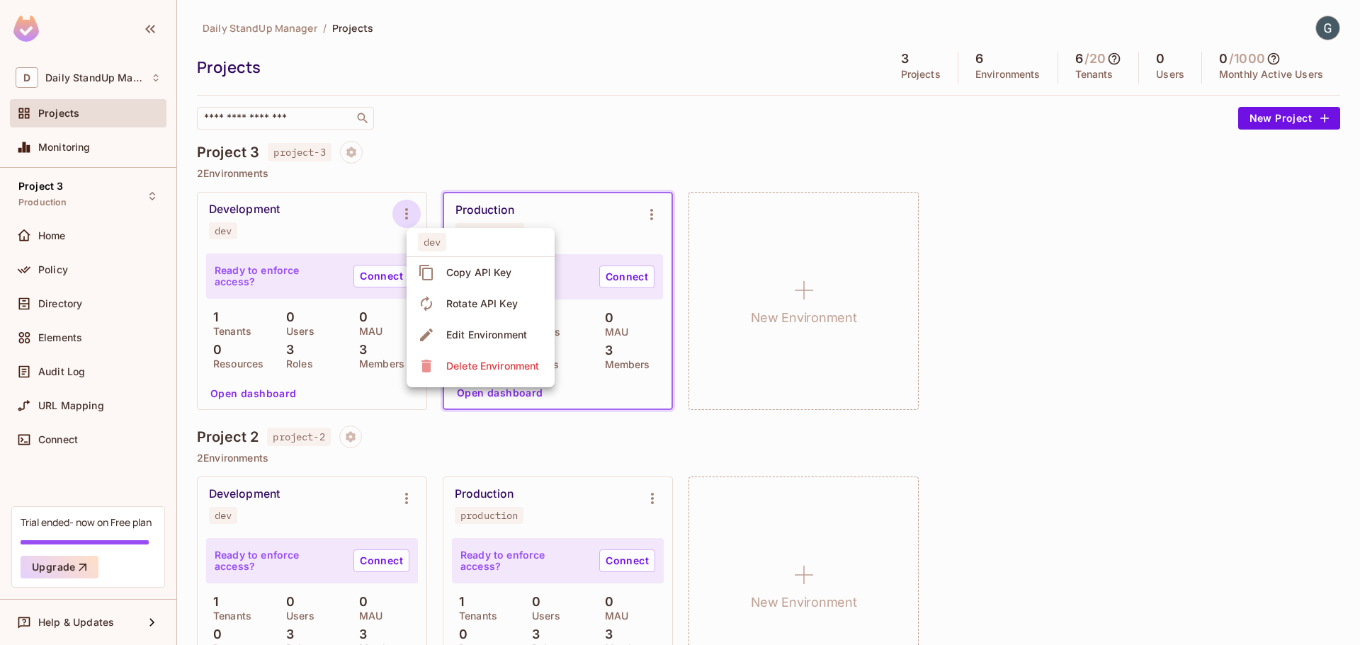
click at [503, 333] on div "Edit Environment" at bounding box center [486, 335] width 81 height 14
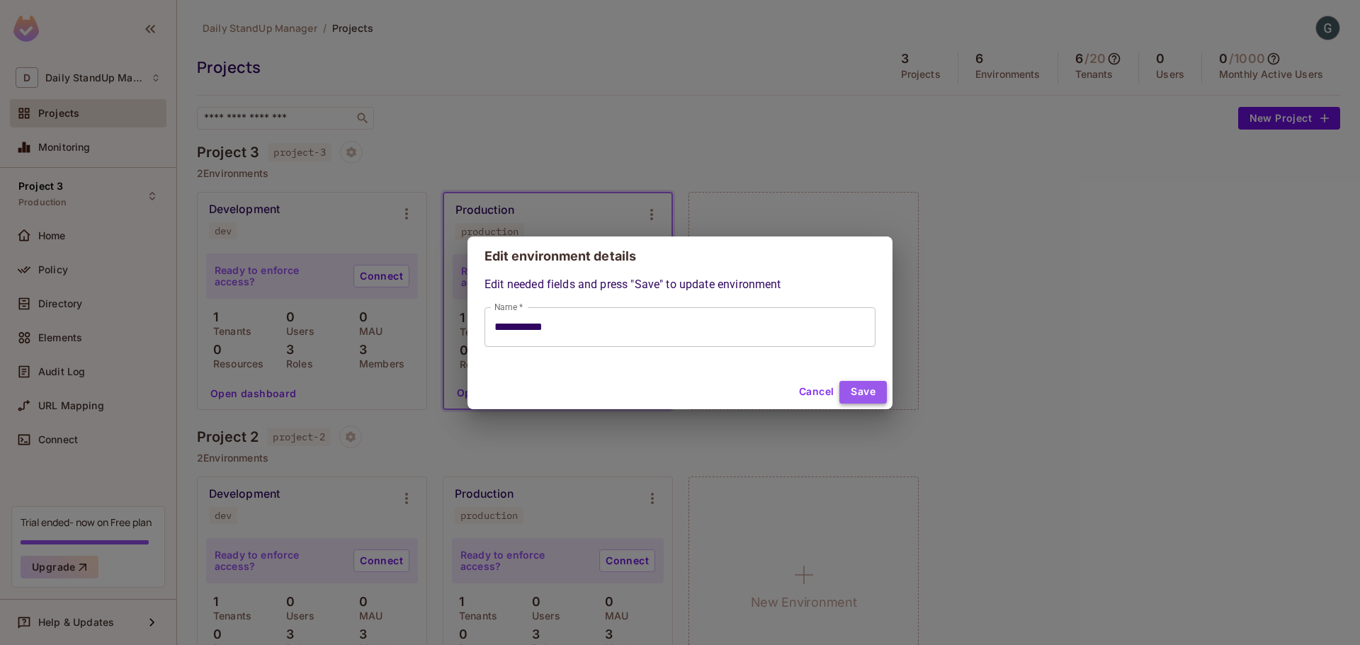
click at [878, 387] on button "Save" at bounding box center [862, 392] width 47 height 23
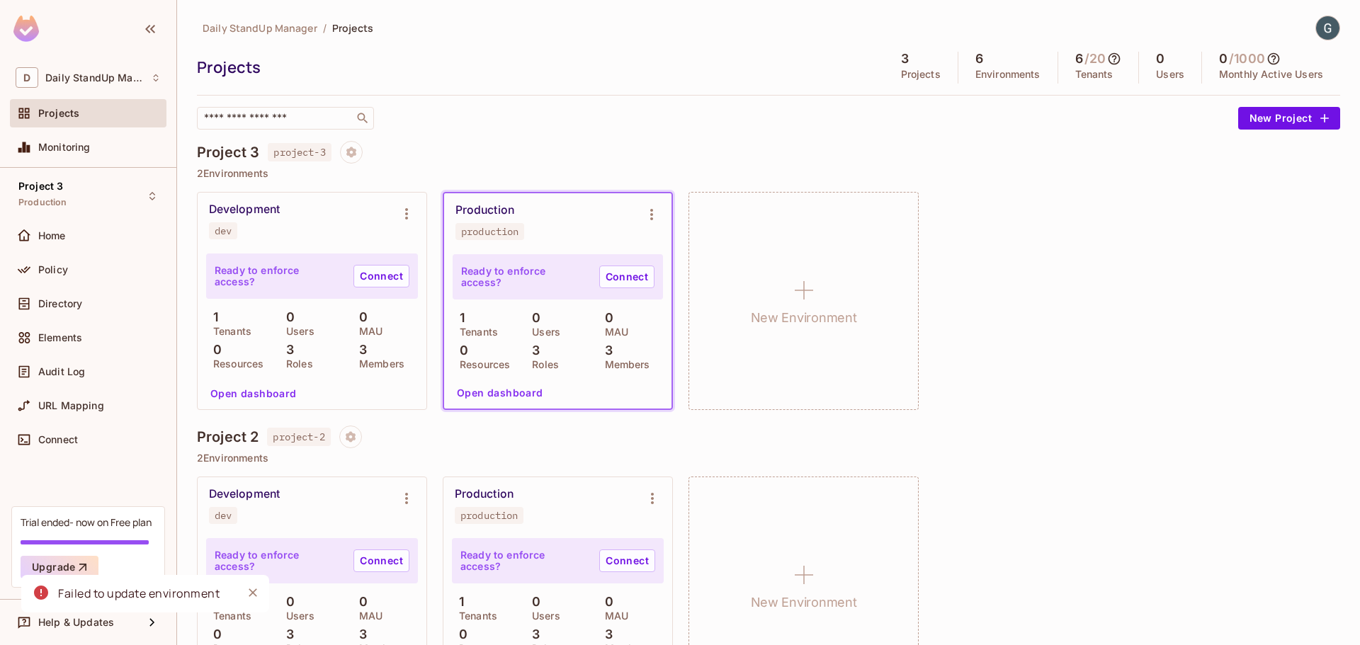
click at [1075, 329] on div "Development dev Ready to enforce access? Connect 1 Tenants 0 Users 0 MAU 0 Reso…" at bounding box center [768, 301] width 1143 height 218
click at [794, 103] on div "Daily StandUp Manager / Projects Projects 3 Projects 6 Environments 6 / 20 Tena…" at bounding box center [768, 73] width 1143 height 114
